Goal: Transaction & Acquisition: Download file/media

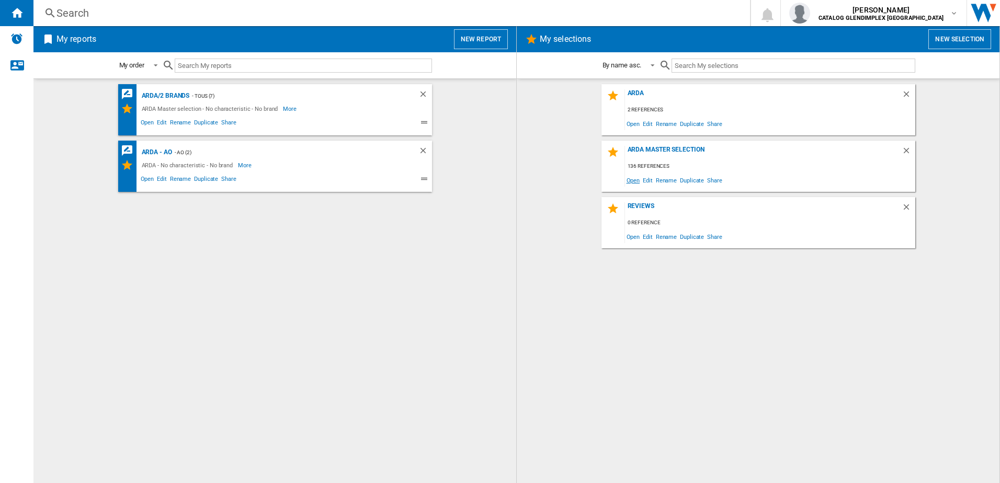
click at [634, 181] on span "Open" at bounding box center [633, 180] width 17 height 14
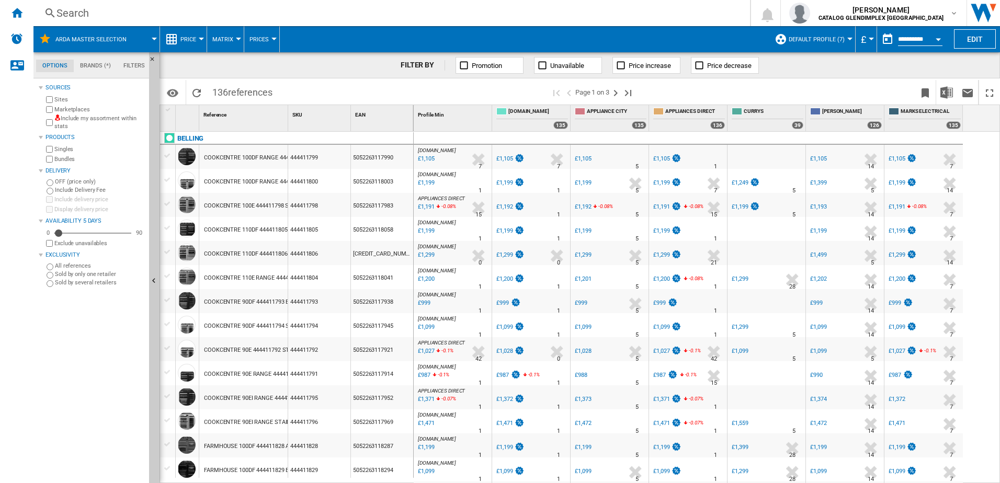
click at [197, 40] on button "Price" at bounding box center [190, 39] width 21 height 26
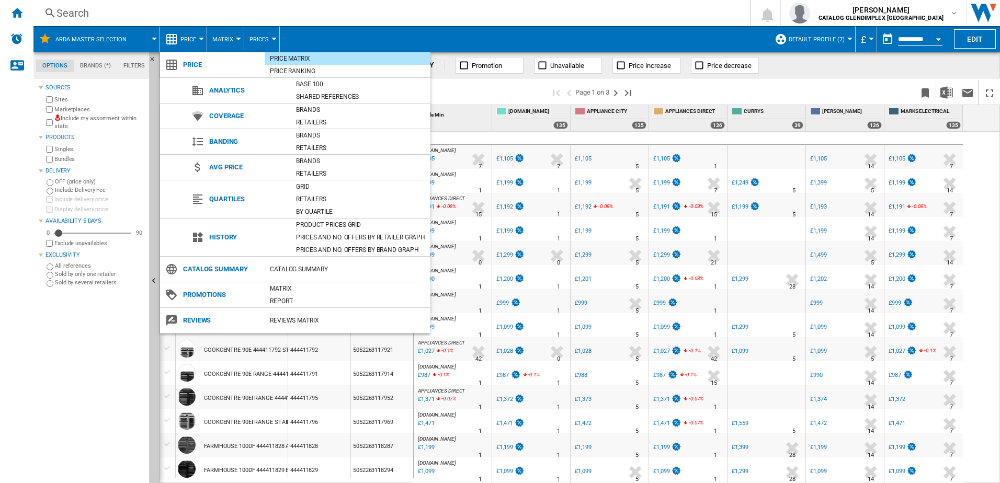
click at [202, 322] on span "Reviews" at bounding box center [221, 320] width 87 height 15
click at [291, 318] on div "REVIEWS Matrix" at bounding box center [348, 320] width 166 height 10
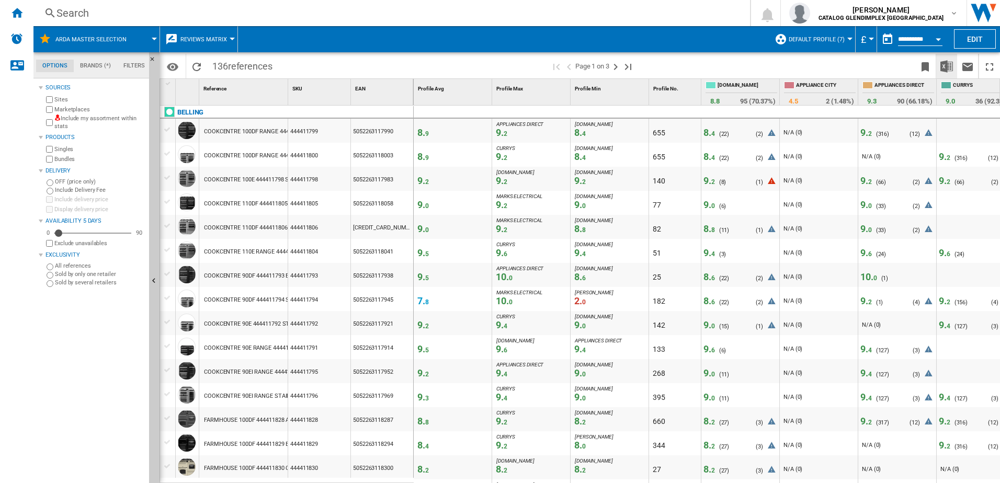
click at [945, 71] on img "Download in Excel" at bounding box center [946, 66] width 13 height 13
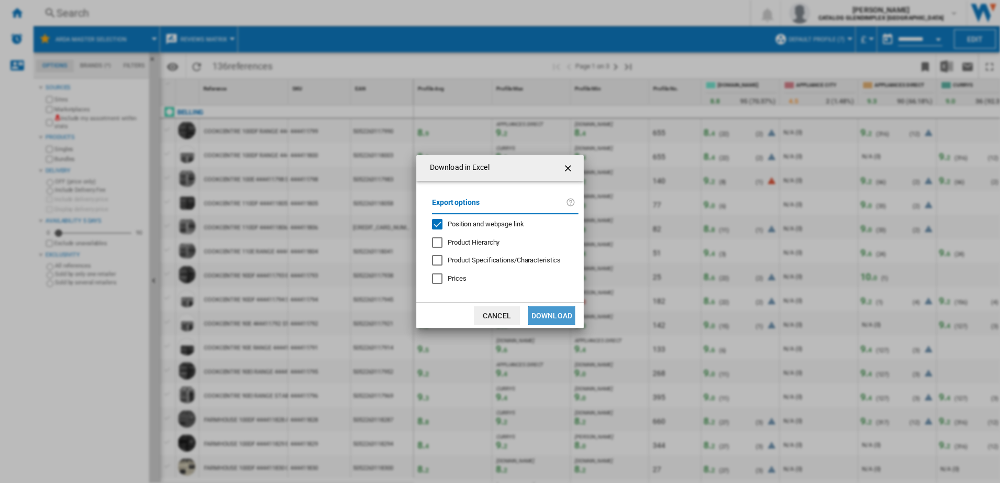
click at [538, 316] on button "Download" at bounding box center [551, 315] width 47 height 19
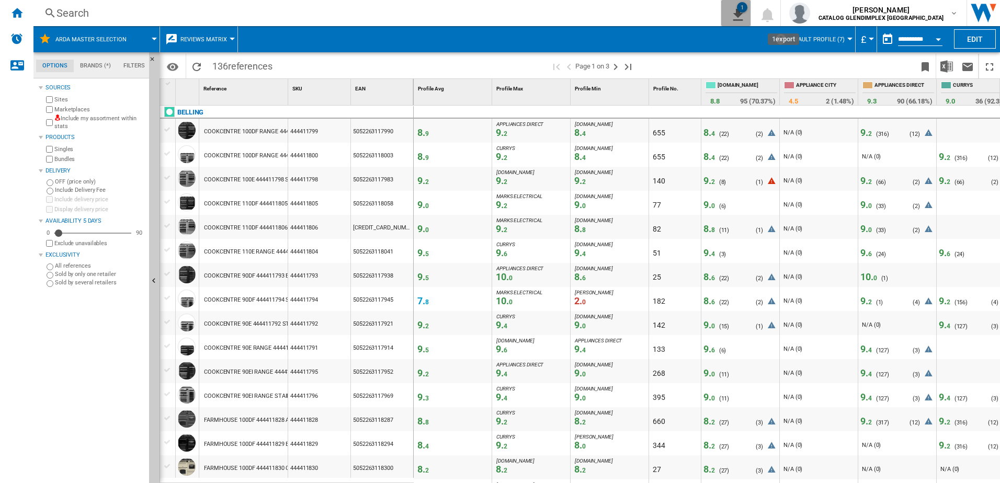
click at [742, 7] on ng-md-icon "1\a export" at bounding box center [735, 13] width 13 height 13
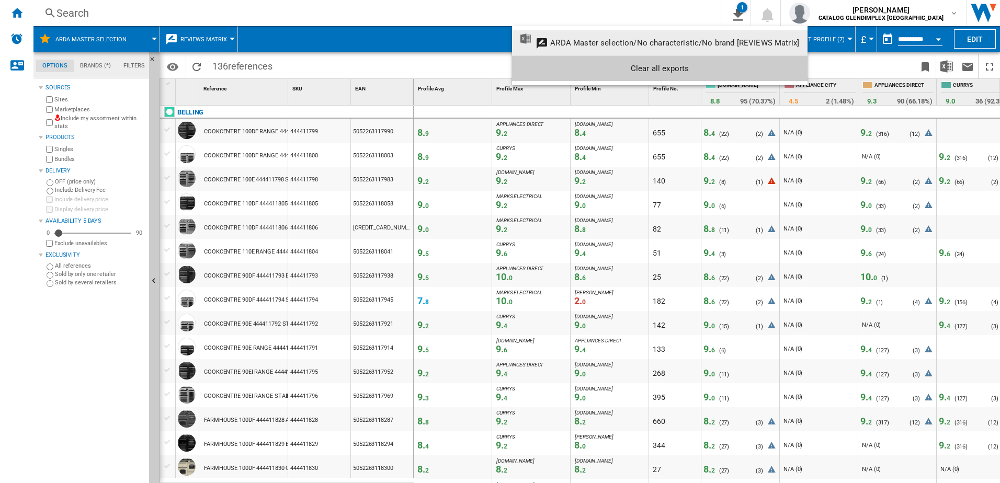
click at [449, 40] on md-backdrop at bounding box center [500, 241] width 1000 height 483
